Goal: Task Accomplishment & Management: Manage account settings

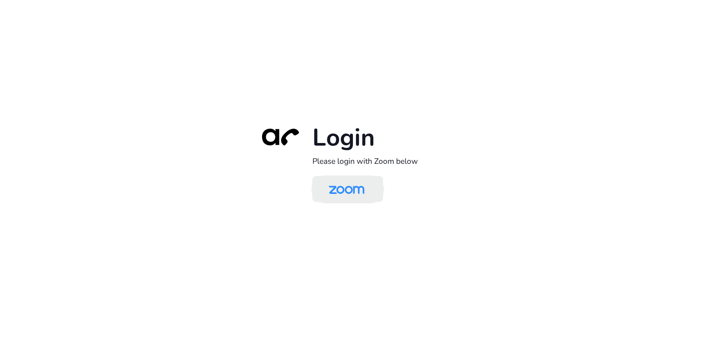
click at [340, 194] on img at bounding box center [346, 190] width 51 height 24
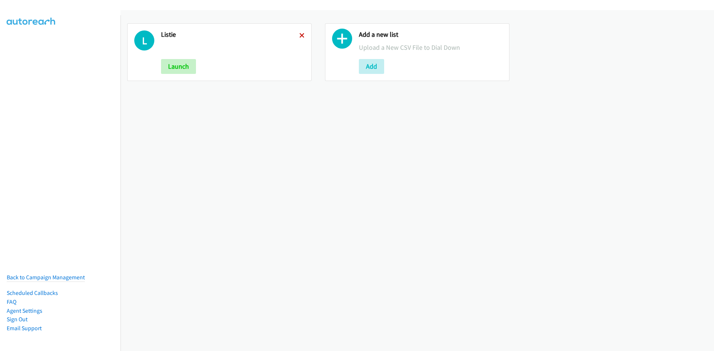
click at [301, 36] on icon at bounding box center [301, 35] width 5 height 5
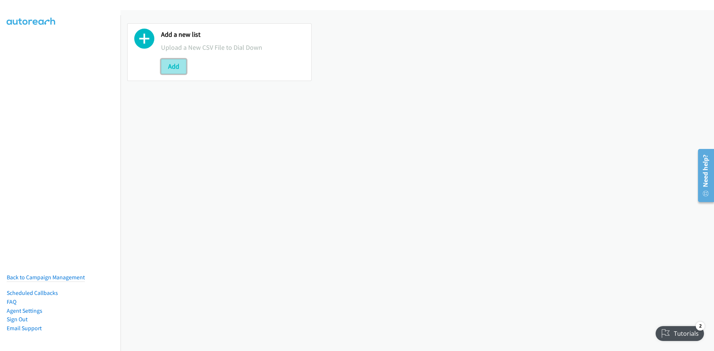
click at [182, 64] on button "Add" at bounding box center [173, 66] width 25 height 15
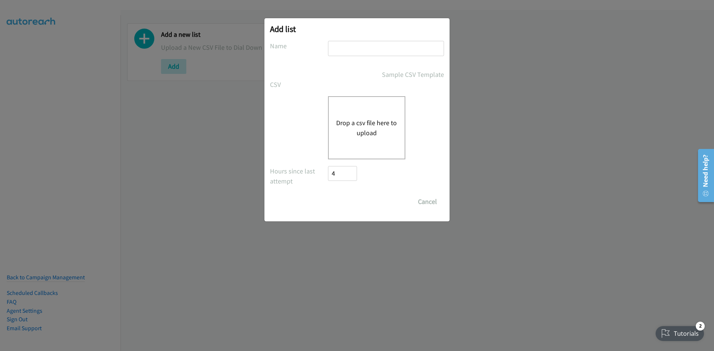
click at [377, 115] on div "Drop a csv file here to upload" at bounding box center [366, 127] width 77 height 63
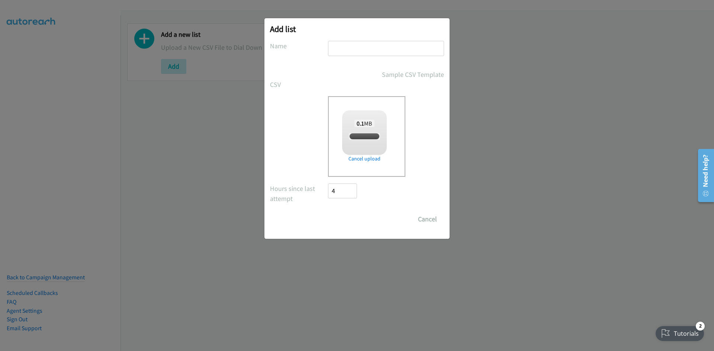
click at [360, 48] on input "text" at bounding box center [386, 48] width 116 height 15
checkbox input "true"
type input "listie"
click at [352, 214] on input "Save List" at bounding box center [347, 219] width 39 height 15
